Goal: Navigation & Orientation: Find specific page/section

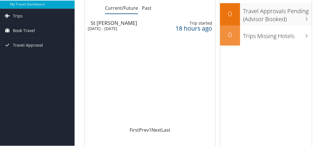
scroll to position [25, 0]
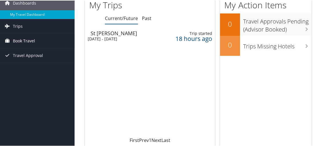
click at [23, 39] on span "Book Travel" at bounding box center [24, 40] width 22 height 14
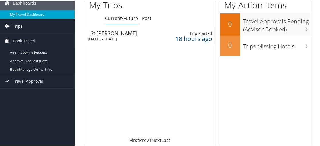
click at [15, 25] on span "Trips" at bounding box center [18, 26] width 10 height 14
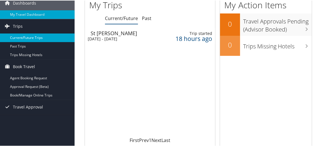
click at [19, 37] on link "Current/Future Trips" at bounding box center [37, 37] width 75 height 9
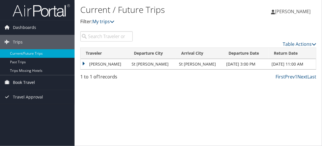
click at [26, 79] on span "Book Travel" at bounding box center [24, 82] width 22 height 14
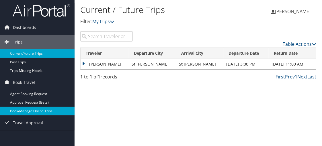
click at [28, 109] on link "Book/Manage Online Trips" at bounding box center [37, 111] width 75 height 9
